Goal: Information Seeking & Learning: Learn about a topic

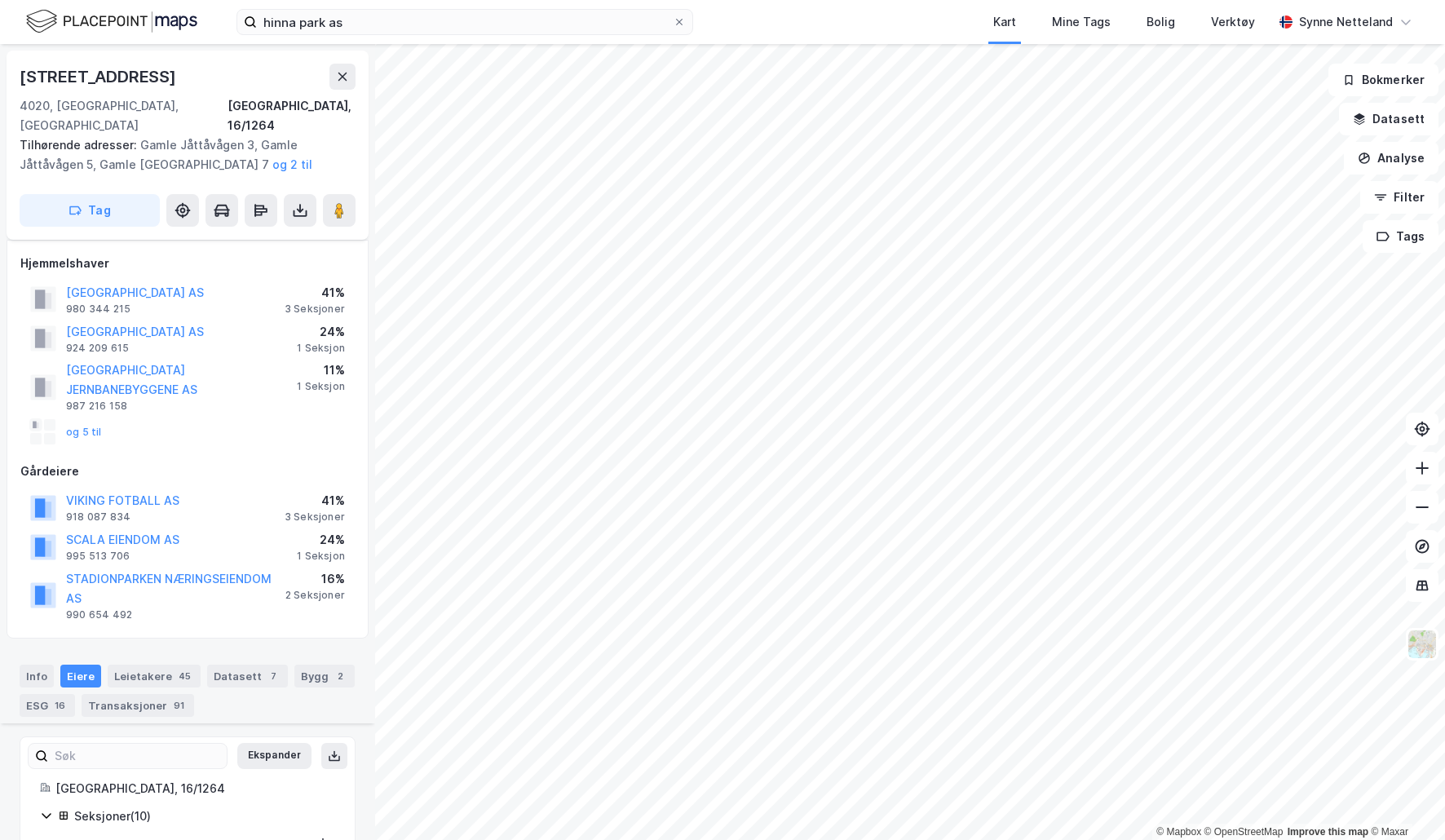
scroll to position [1255, 0]
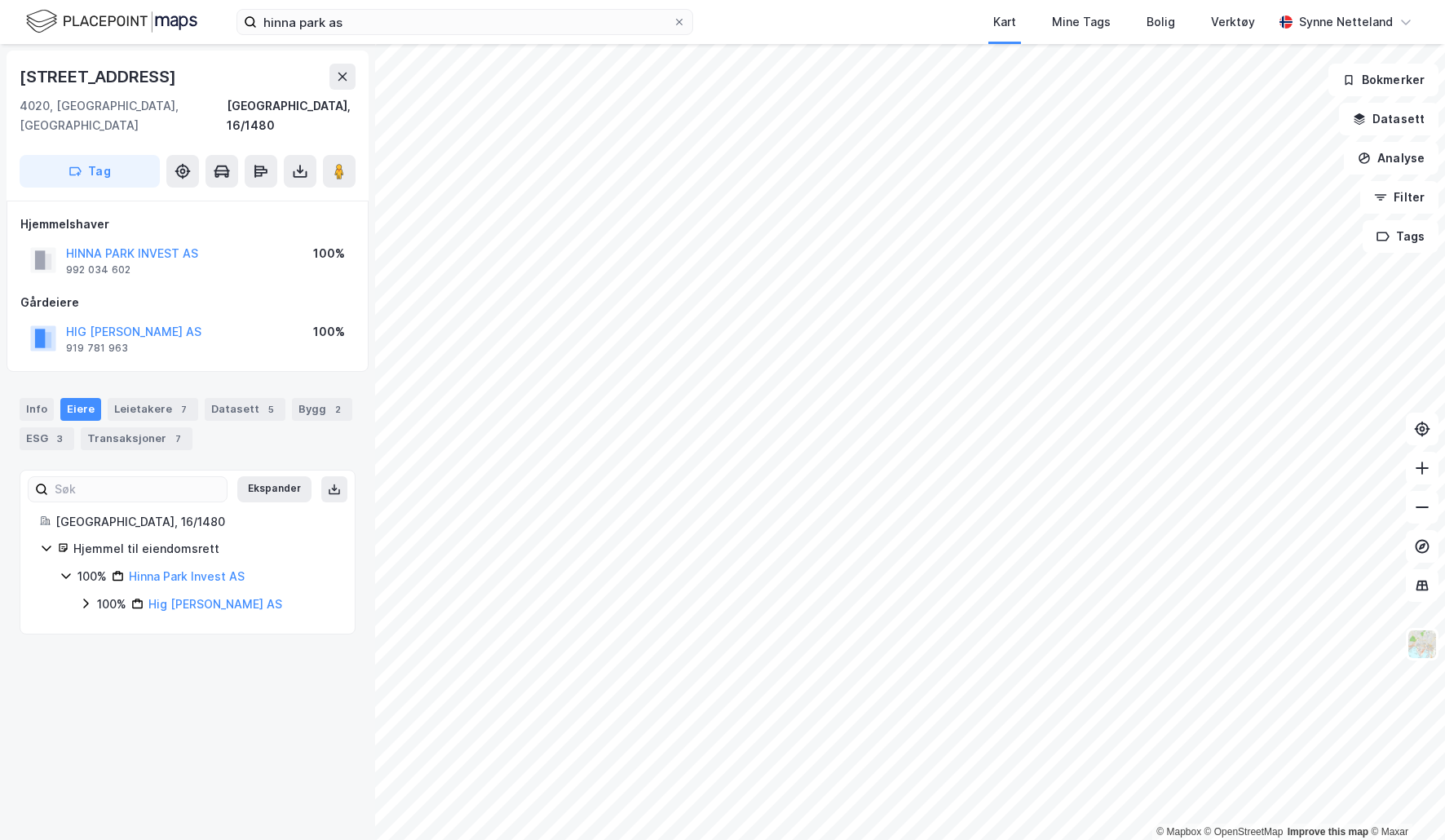
click at [320, 401] on div "Info [PERSON_NAME] 7 Datasett 5 Bygg 2 ESG 3 Transaksjoner 7" at bounding box center [187, 424] width 336 height 53
click at [318, 398] on div "Bygg 2" at bounding box center [322, 409] width 60 height 23
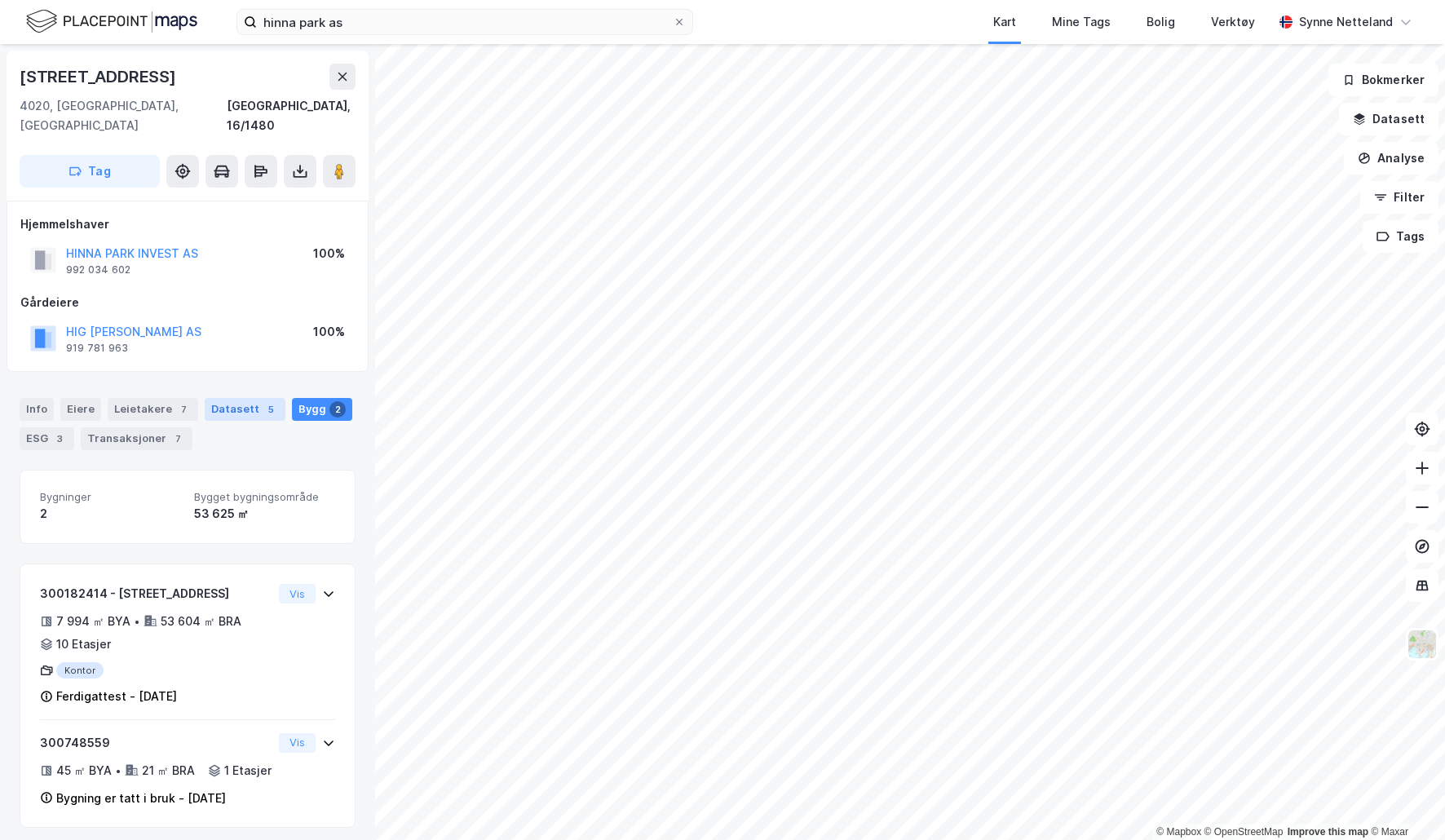
click at [263, 401] on div "5" at bounding box center [271, 409] width 17 height 17
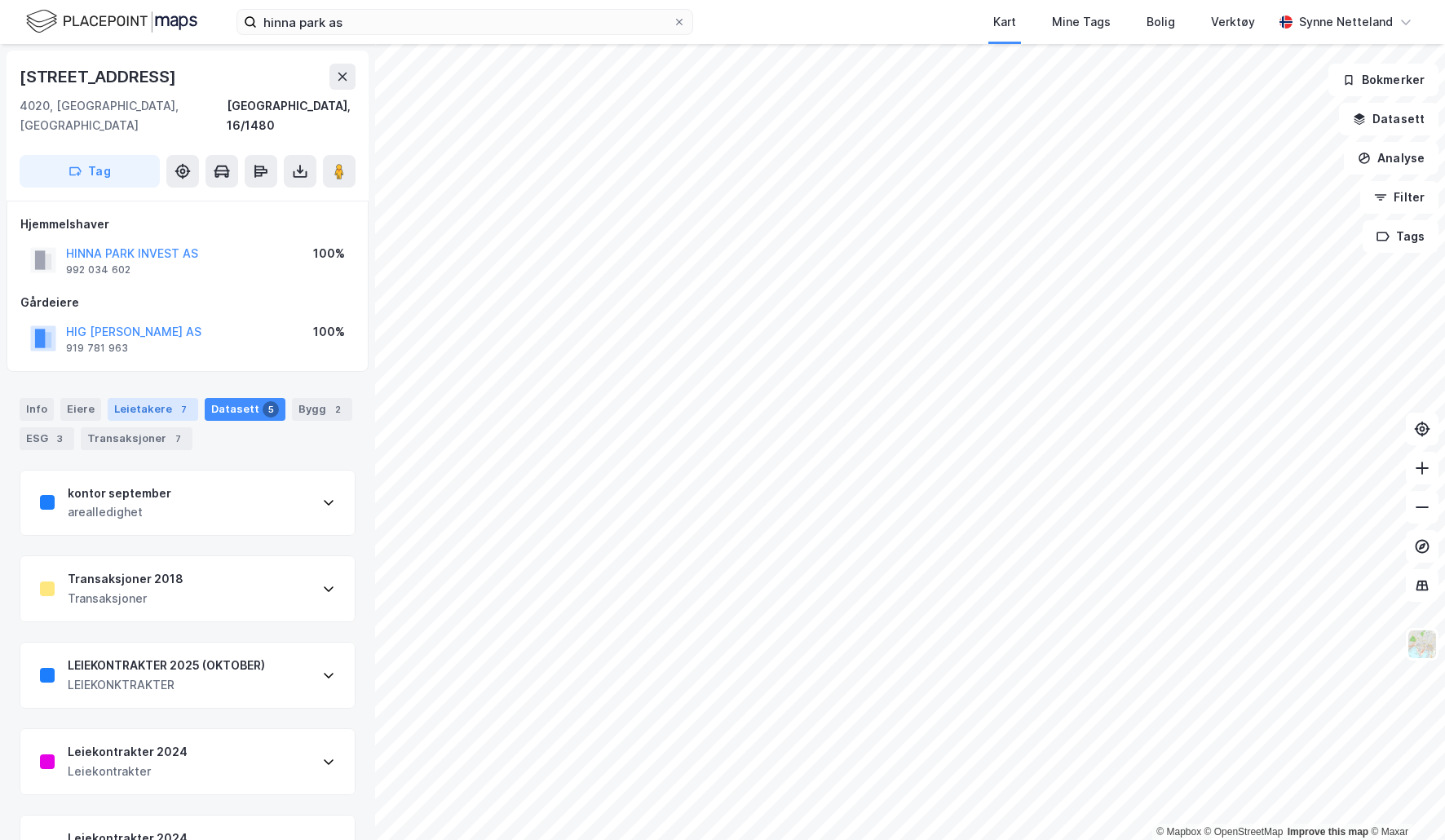
click at [133, 398] on div "Leietakere 7" at bounding box center [152, 409] width 90 height 23
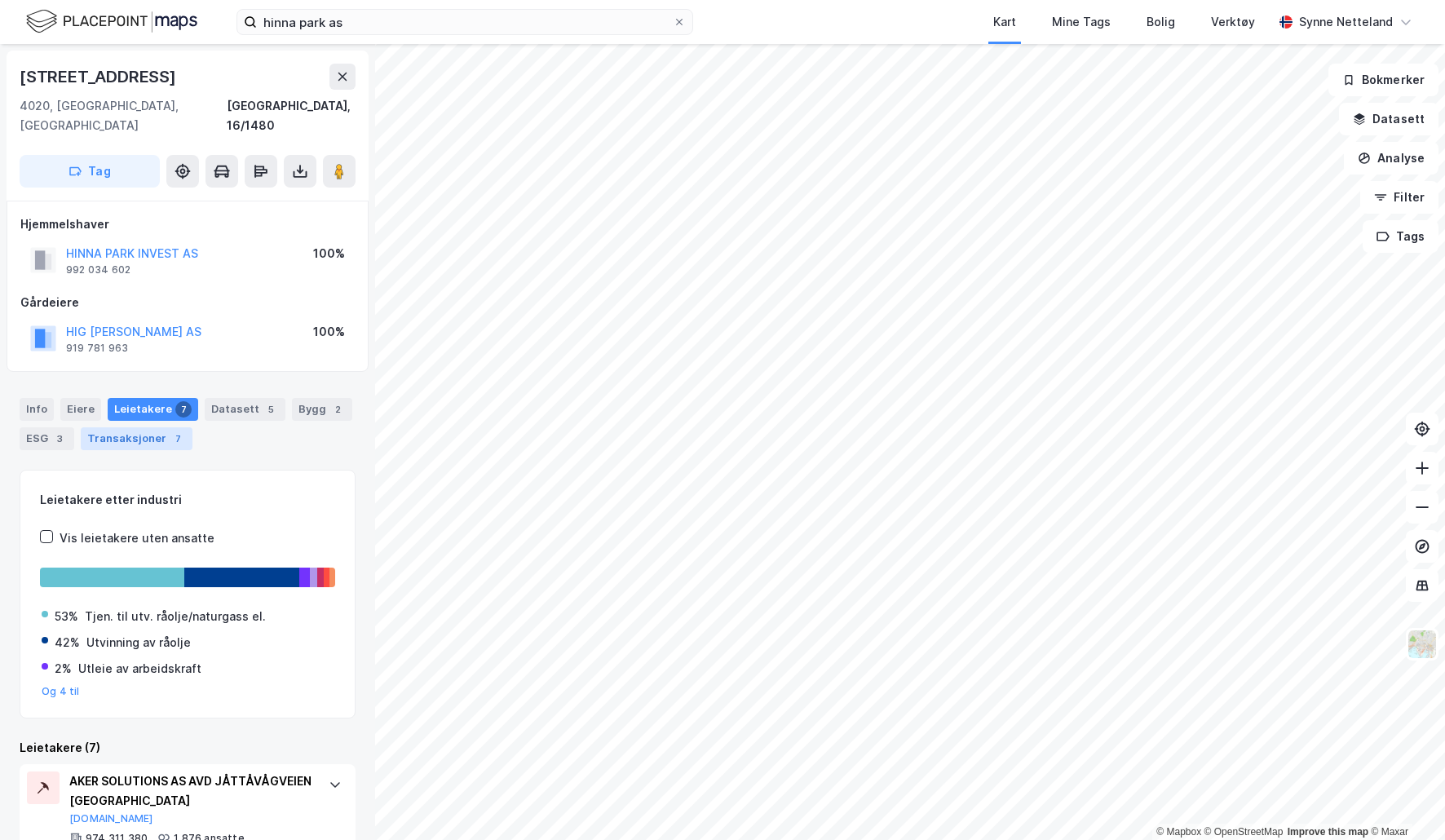
click at [133, 427] on div "Transaksjoner 7" at bounding box center [137, 439] width 112 height 23
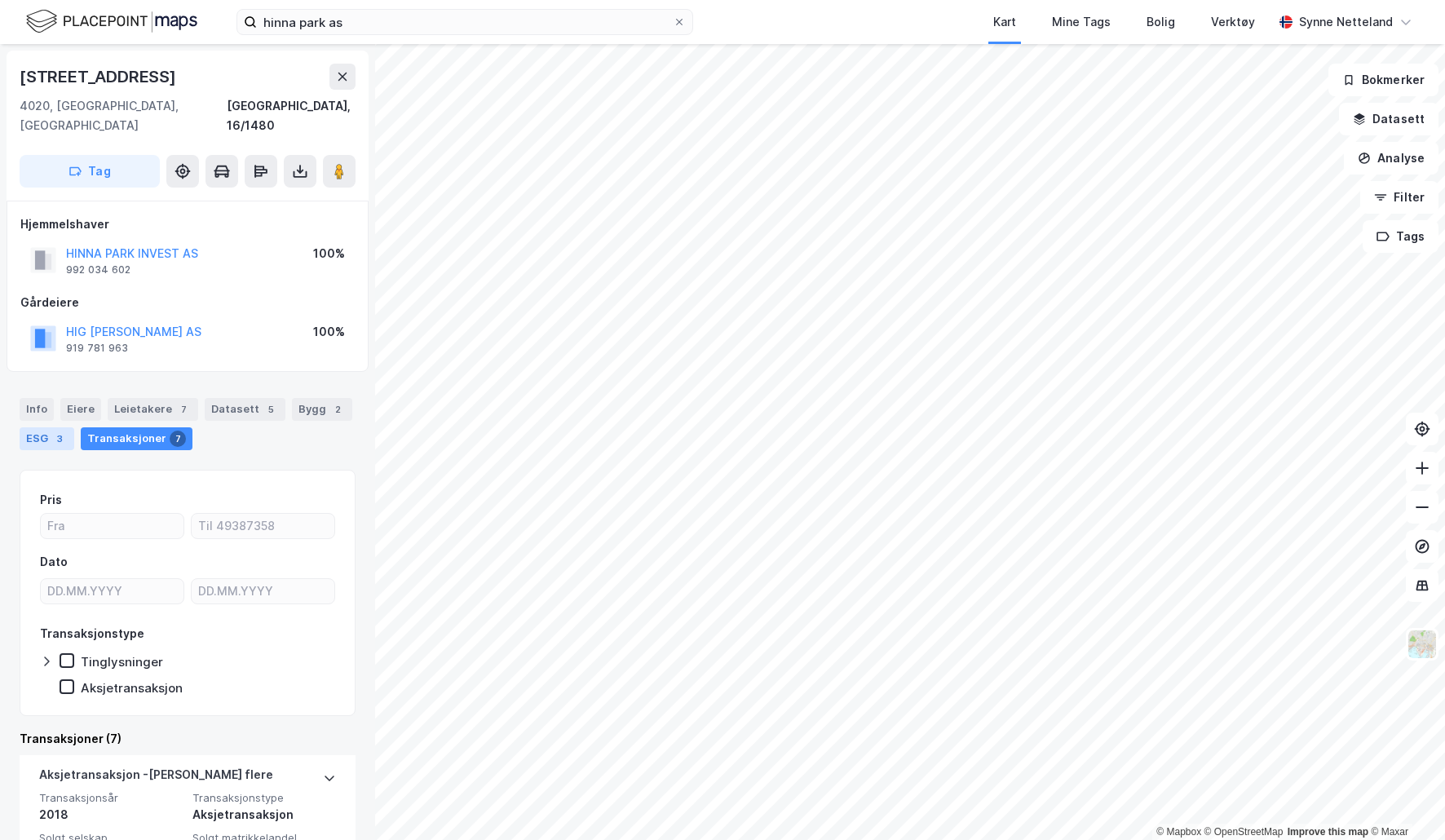
click at [53, 430] on div "3" at bounding box center [60, 438] width 17 height 17
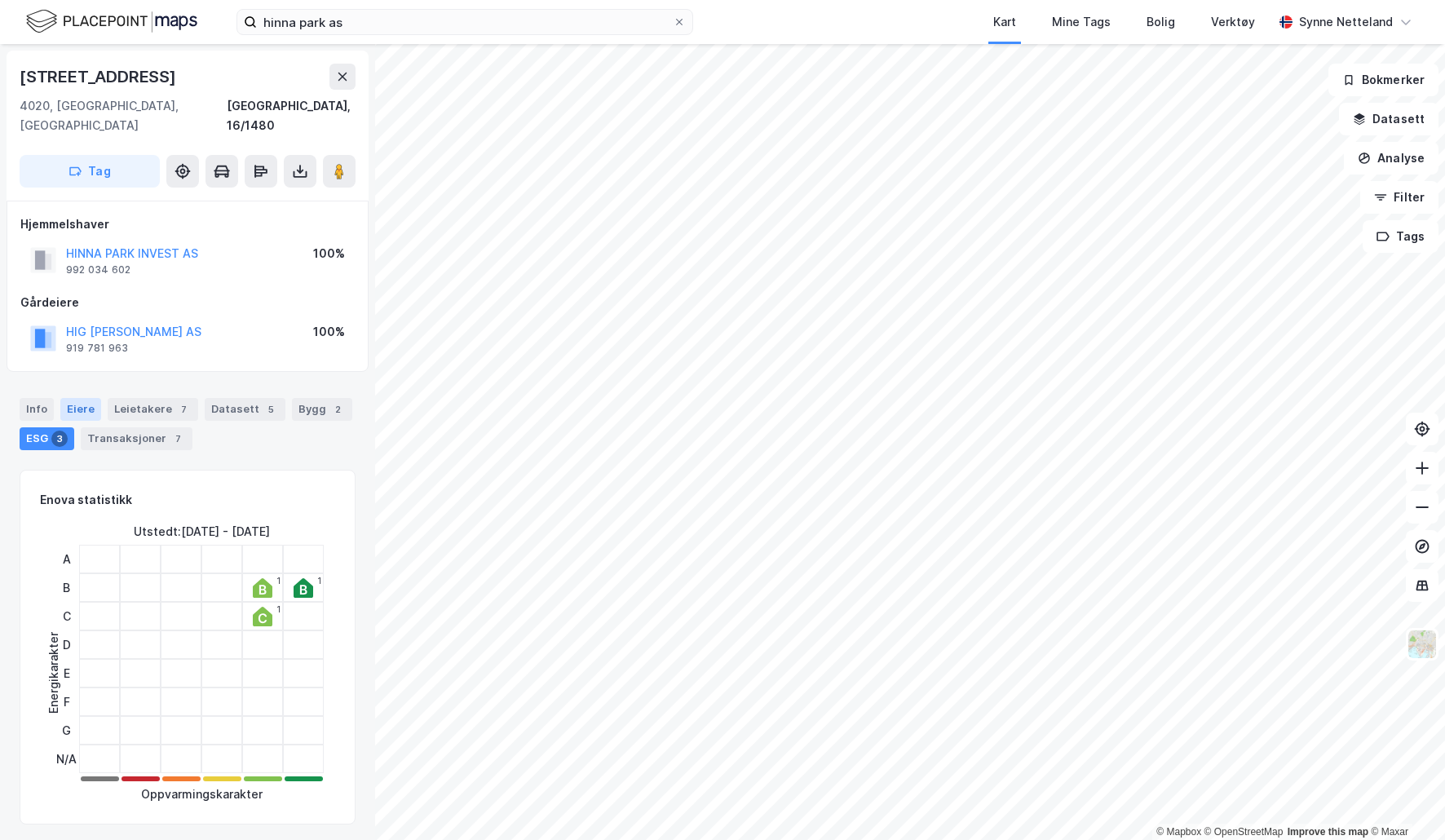
click at [88, 398] on div "Eiere" at bounding box center [81, 409] width 41 height 23
